Goal: Task Accomplishment & Management: Use online tool/utility

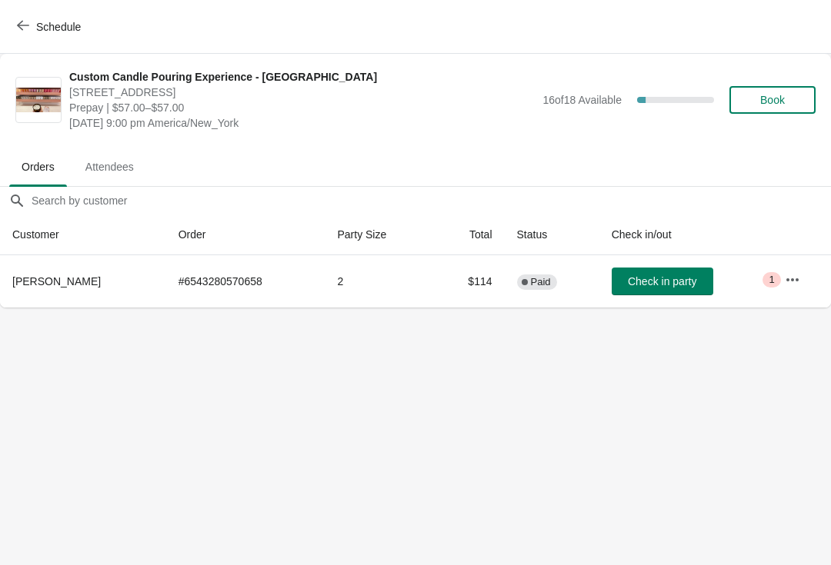
click at [265, 279] on td "# 6543280570658" at bounding box center [245, 281] width 159 height 52
click at [26, 289] on th "[PERSON_NAME]" at bounding box center [83, 281] width 166 height 52
click at [385, 302] on td "2" at bounding box center [379, 281] width 108 height 52
click at [794, 288] on button "button" at bounding box center [793, 280] width 28 height 28
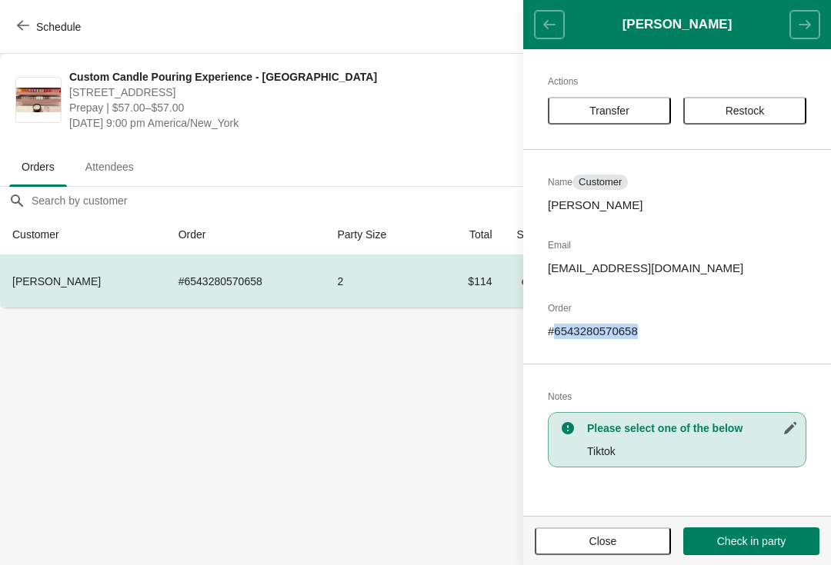
copy p "6543280570658"
click at [472, 115] on span "Prepay | $57.00–$57.00" at bounding box center [301, 107] width 465 height 15
click at [546, 42] on header "[PERSON_NAME]" at bounding box center [677, 24] width 308 height 49
click at [807, 29] on header "[PERSON_NAME]" at bounding box center [677, 24] width 308 height 49
click at [605, 541] on span "Close" at bounding box center [603, 541] width 28 height 12
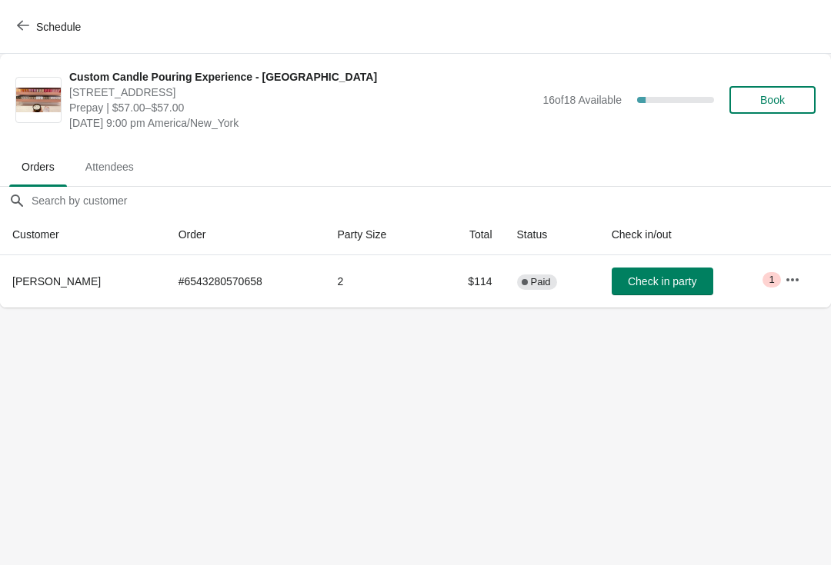
click at [799, 286] on icon "button" at bounding box center [792, 279] width 15 height 15
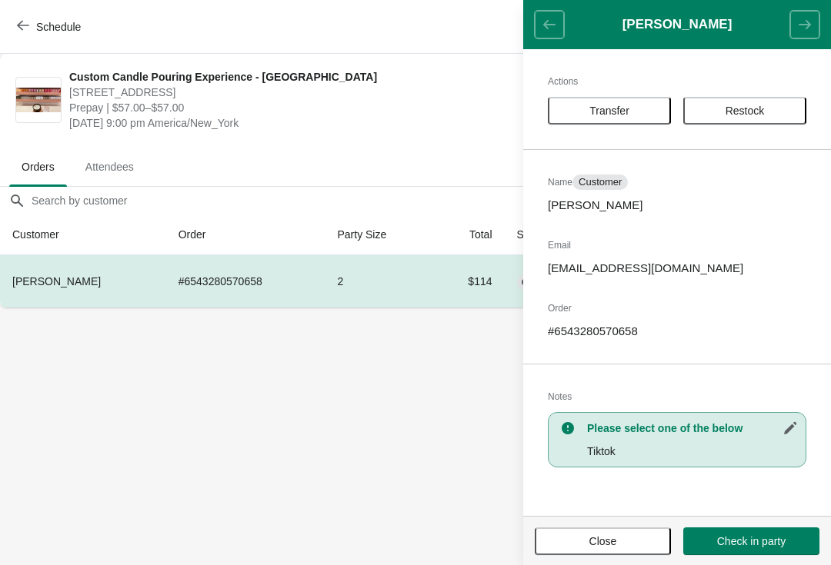
click at [733, 443] on div "Please select one of the below Tiktok" at bounding box center [677, 439] width 259 height 55
click at [789, 432] on icon "button" at bounding box center [790, 428] width 12 height 12
select select "Tiktok"
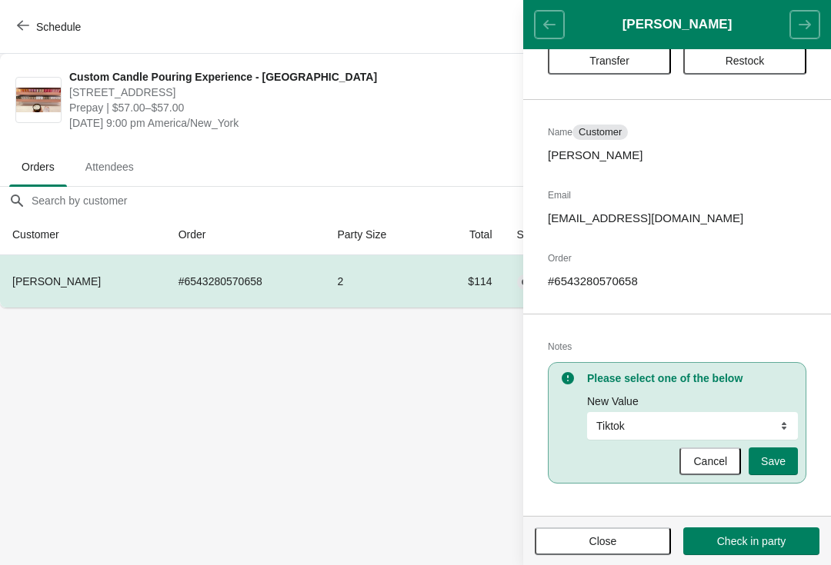
scroll to position [50, 0]
click at [616, 541] on span "Close" at bounding box center [603, 541] width 28 height 12
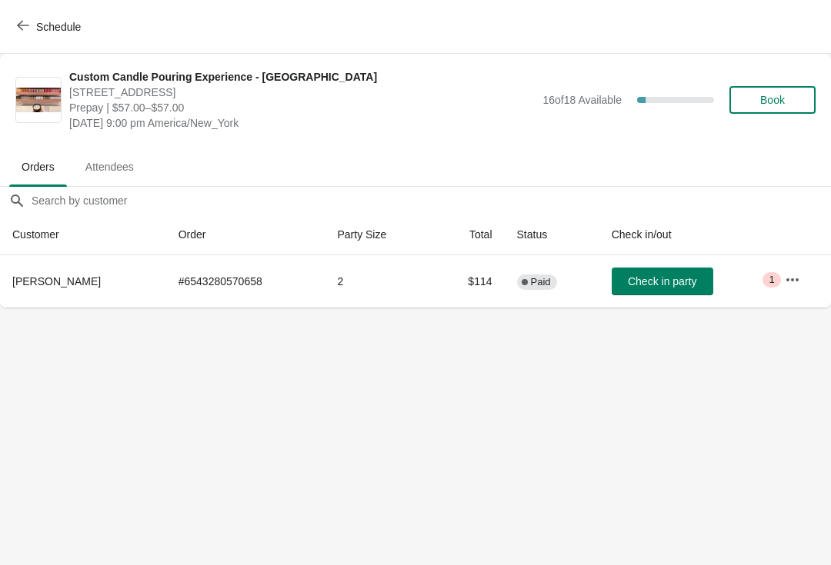
click at [791, 292] on button "button" at bounding box center [793, 280] width 28 height 28
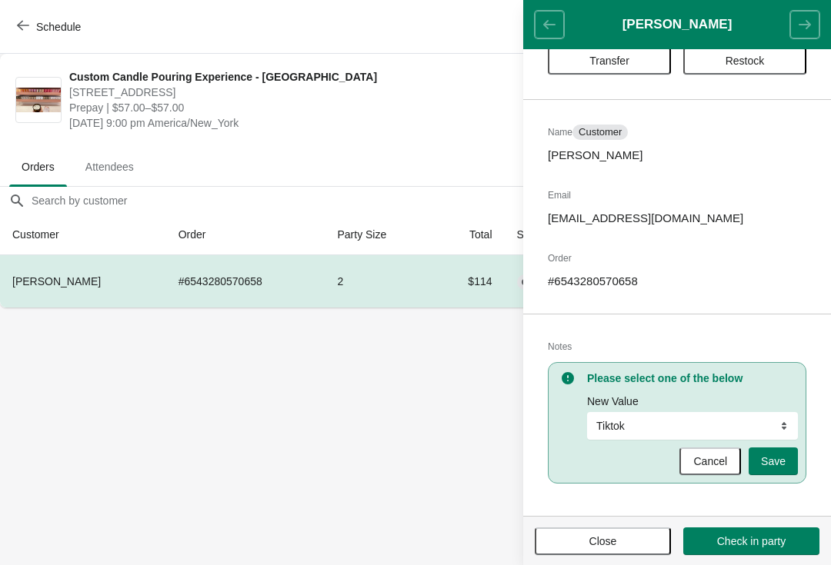
click at [635, 286] on p "# 6543280570658" at bounding box center [677, 281] width 259 height 15
click at [635, 281] on p "# 6543280570658" at bounding box center [677, 281] width 259 height 15
click at [639, 280] on p "# 6543280570658" at bounding box center [677, 281] width 259 height 15
copy p "#"
